Goal: Task Accomplishment & Management: Use online tool/utility

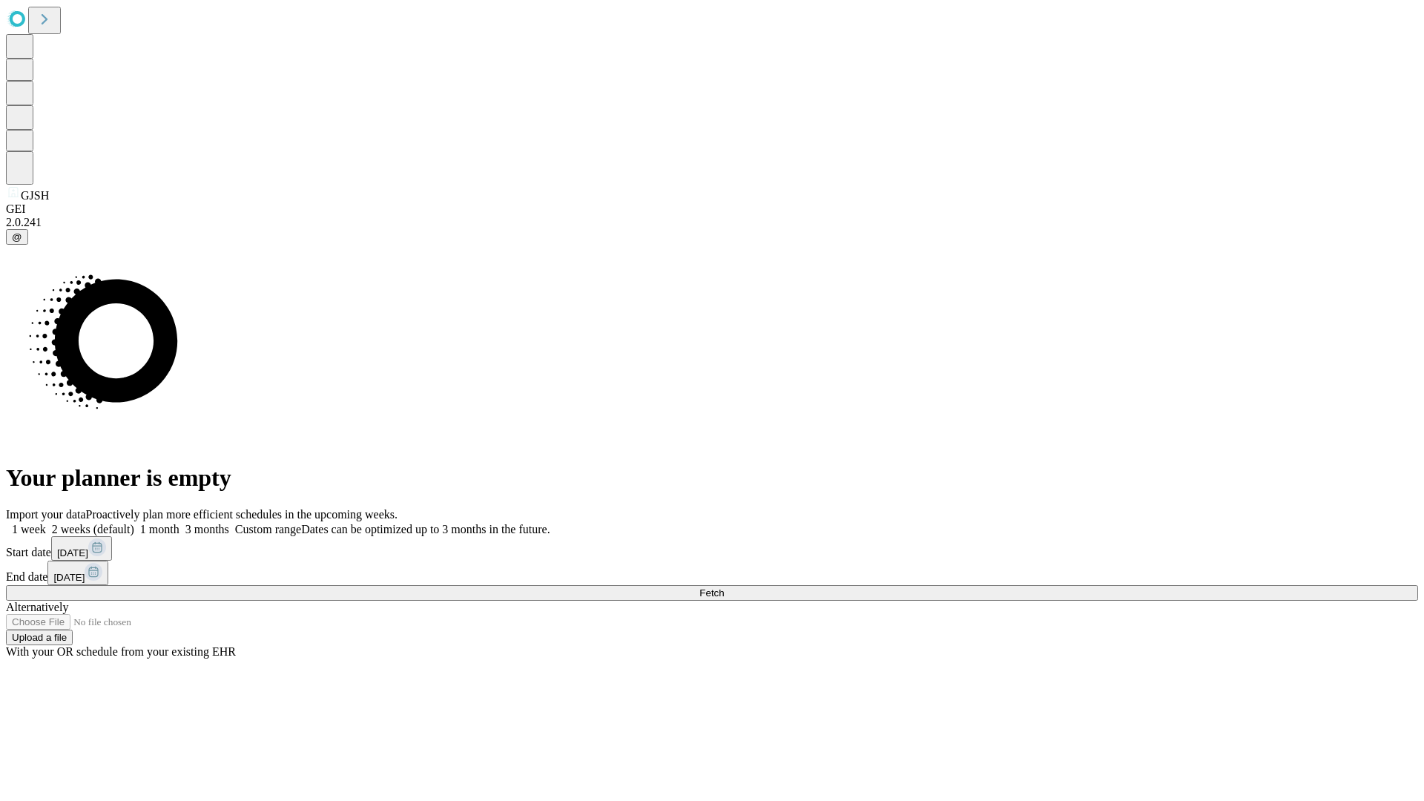
click at [724, 587] on span "Fetch" at bounding box center [711, 592] width 24 height 11
